Goal: Transaction & Acquisition: Purchase product/service

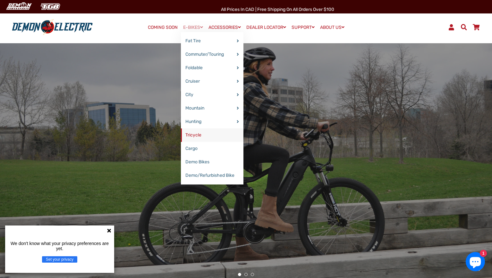
click at [191, 135] on link "Tricycle" at bounding box center [212, 135] width 63 height 13
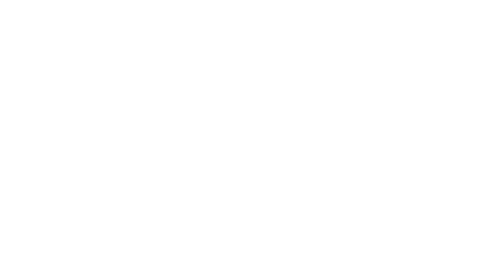
select select "******"
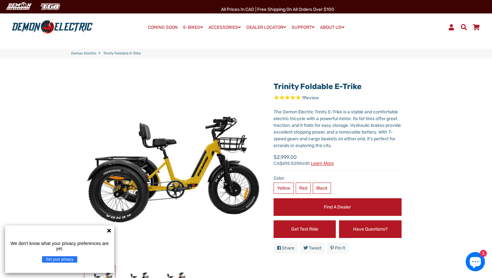
click at [109, 229] on icon at bounding box center [108, 230] width 5 height 5
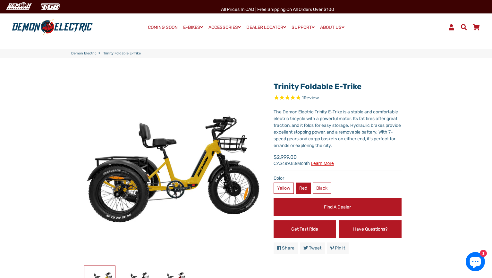
click at [302, 188] on label "Red" at bounding box center [303, 188] width 15 height 11
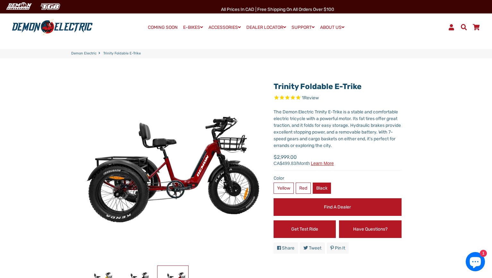
click at [326, 189] on label "Black" at bounding box center [322, 188] width 18 height 11
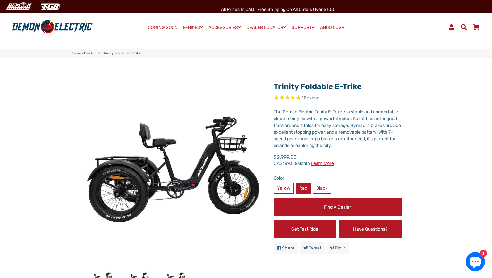
click at [301, 188] on label "Red" at bounding box center [303, 188] width 15 height 11
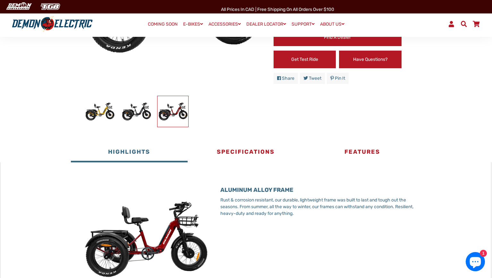
scroll to position [160, 0]
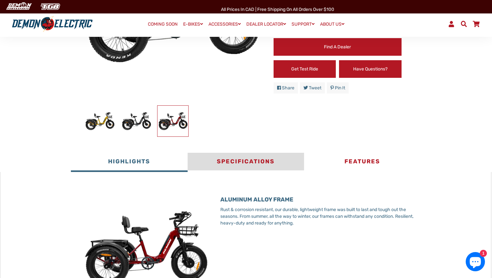
click at [257, 160] on button "Specifications" at bounding box center [246, 162] width 116 height 19
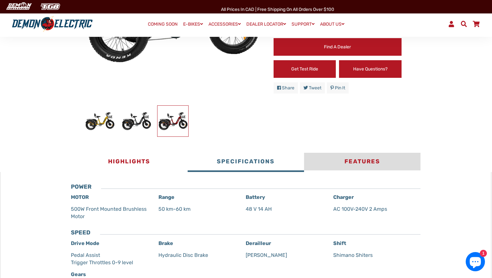
click at [375, 162] on button "Features" at bounding box center [362, 162] width 116 height 19
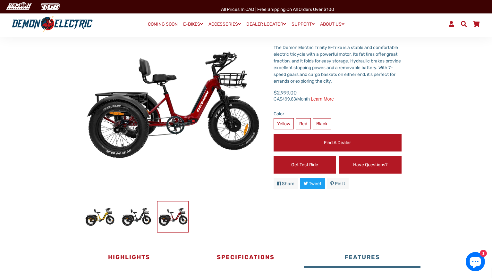
scroll to position [64, 0]
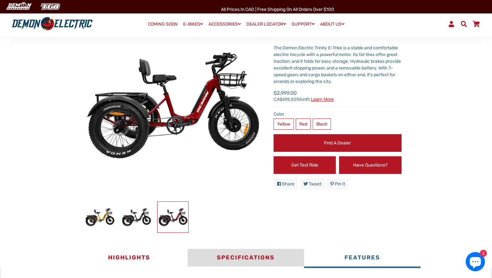
click at [257, 258] on button "Specifications" at bounding box center [246, 258] width 116 height 19
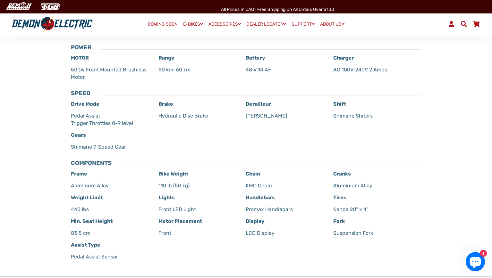
scroll to position [289, 0]
